Goal: Obtain resource: Obtain resource

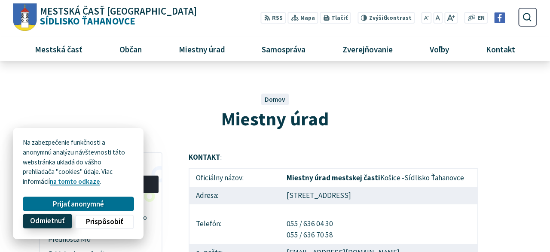
click at [46, 221] on span "Odmietnuť" at bounding box center [47, 221] width 34 height 9
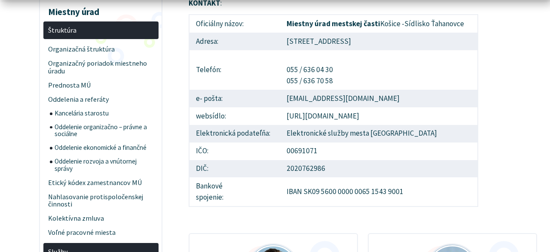
scroll to position [156, 0]
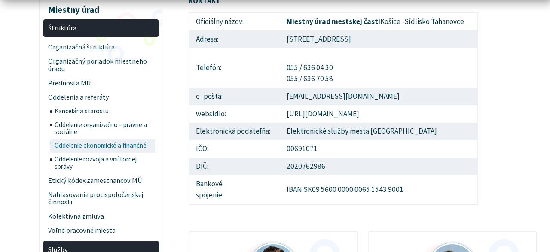
click at [85, 145] on span "Oddelenie ekonomické a finančné" at bounding box center [104, 146] width 99 height 14
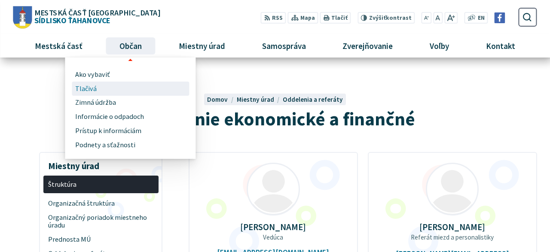
click at [89, 85] on span "Tlačivá" at bounding box center [85, 89] width 21 height 14
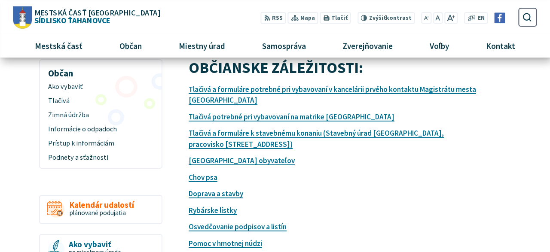
scroll to position [89, 0]
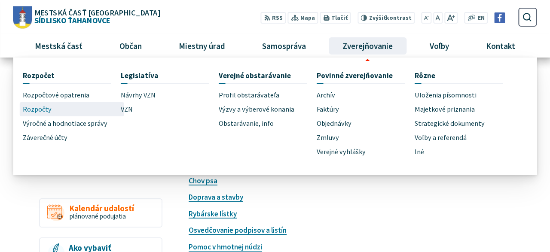
click at [45, 109] on span "Rozpočty" at bounding box center [37, 109] width 29 height 14
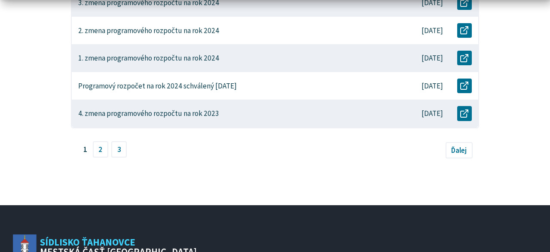
scroll to position [469, 0]
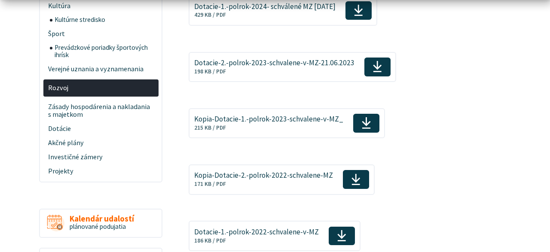
scroll to position [105, 0]
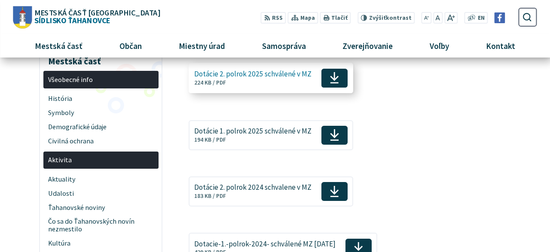
click at [332, 75] on icon at bounding box center [334, 77] width 10 height 13
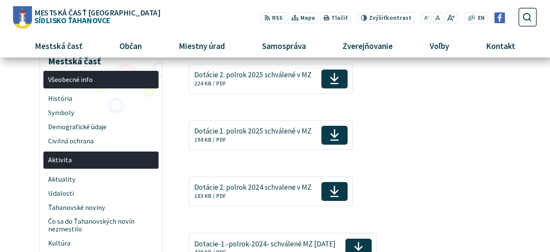
scroll to position [0, 0]
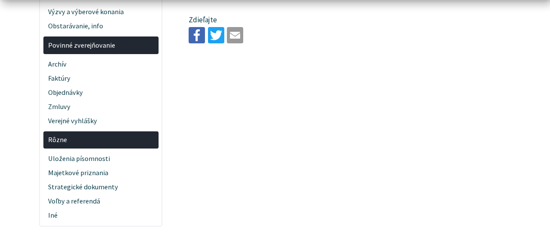
scroll to position [357, 0]
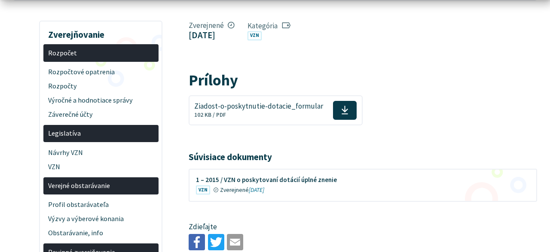
scroll to position [156, 0]
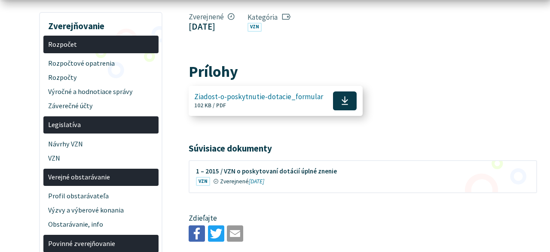
click at [341, 97] on use at bounding box center [344, 101] width 6 height 9
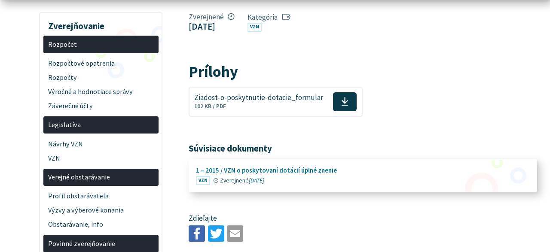
click at [307, 169] on figure at bounding box center [362, 175] width 347 height 31
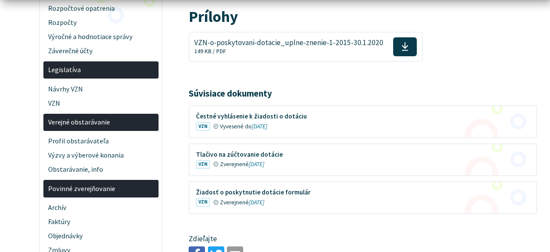
scroll to position [237, 0]
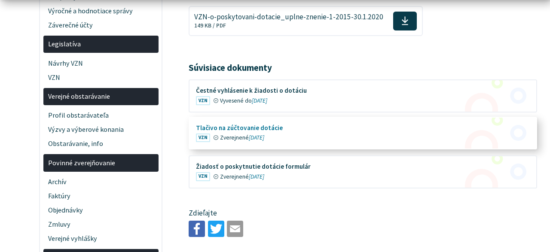
click at [264, 128] on figure at bounding box center [362, 133] width 347 height 31
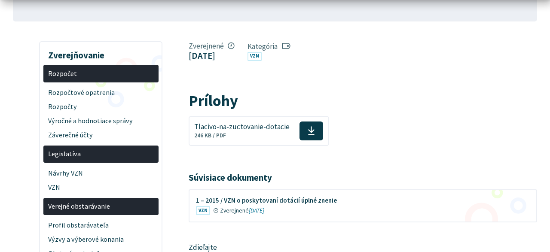
scroll to position [134, 0]
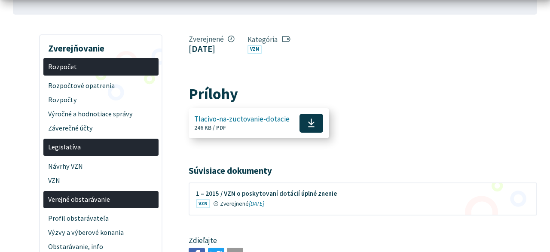
click at [308, 122] on use at bounding box center [311, 123] width 6 height 9
